Goal: Information Seeking & Learning: Learn about a topic

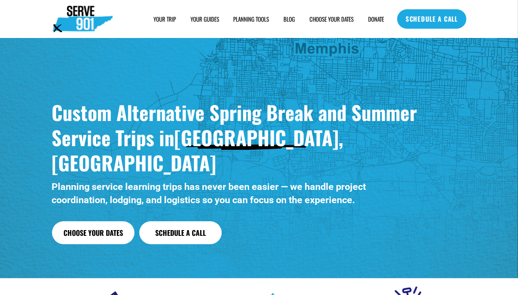
click at [334, 16] on link "CHOOSE YOUR DATES" at bounding box center [332, 18] width 44 height 9
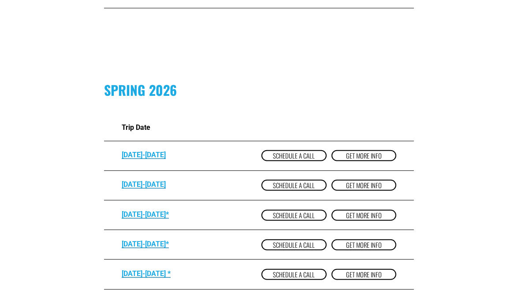
scroll to position [441, 0]
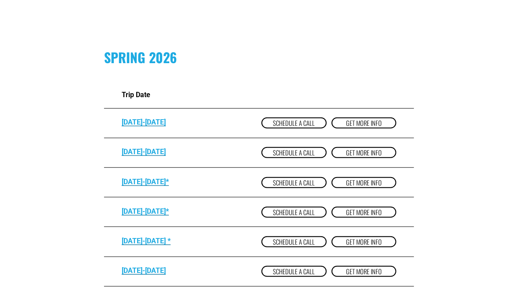
click at [362, 180] on link "get more Info" at bounding box center [364, 182] width 65 height 11
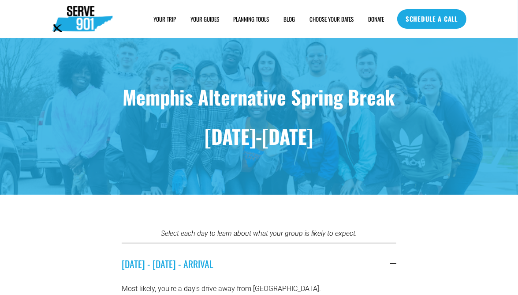
click at [0, 0] on span "HOUSING" at bounding box center [0, 0] width 0 height 0
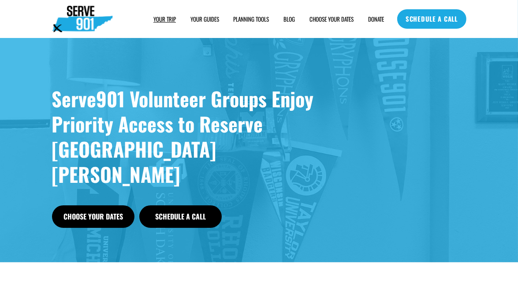
click at [0, 0] on span "FAQs" at bounding box center [0, 0] width 0 height 0
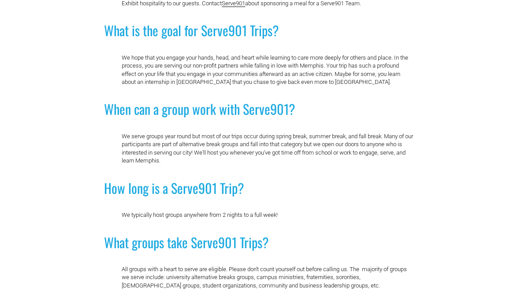
scroll to position [706, 0]
